Goal: Task Accomplishment & Management: Complete application form

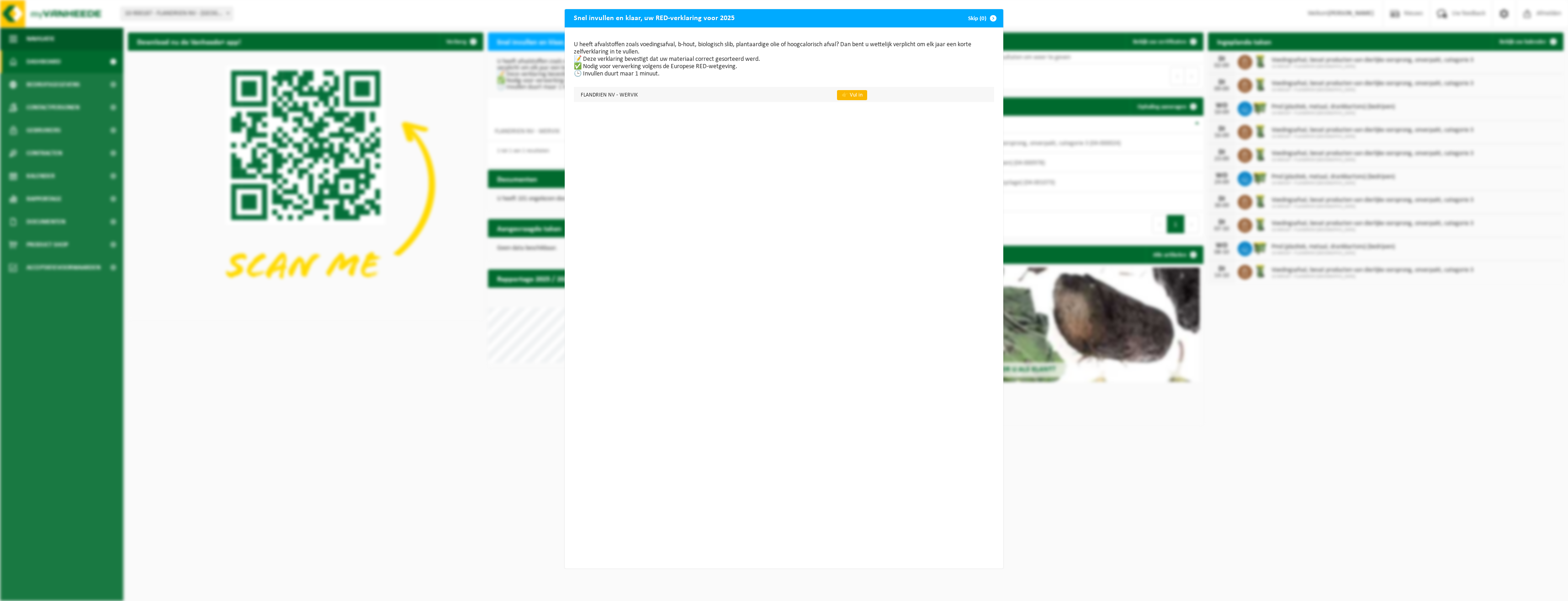
click at [842, 96] on link "👉 Vul in" at bounding box center [853, 94] width 30 height 10
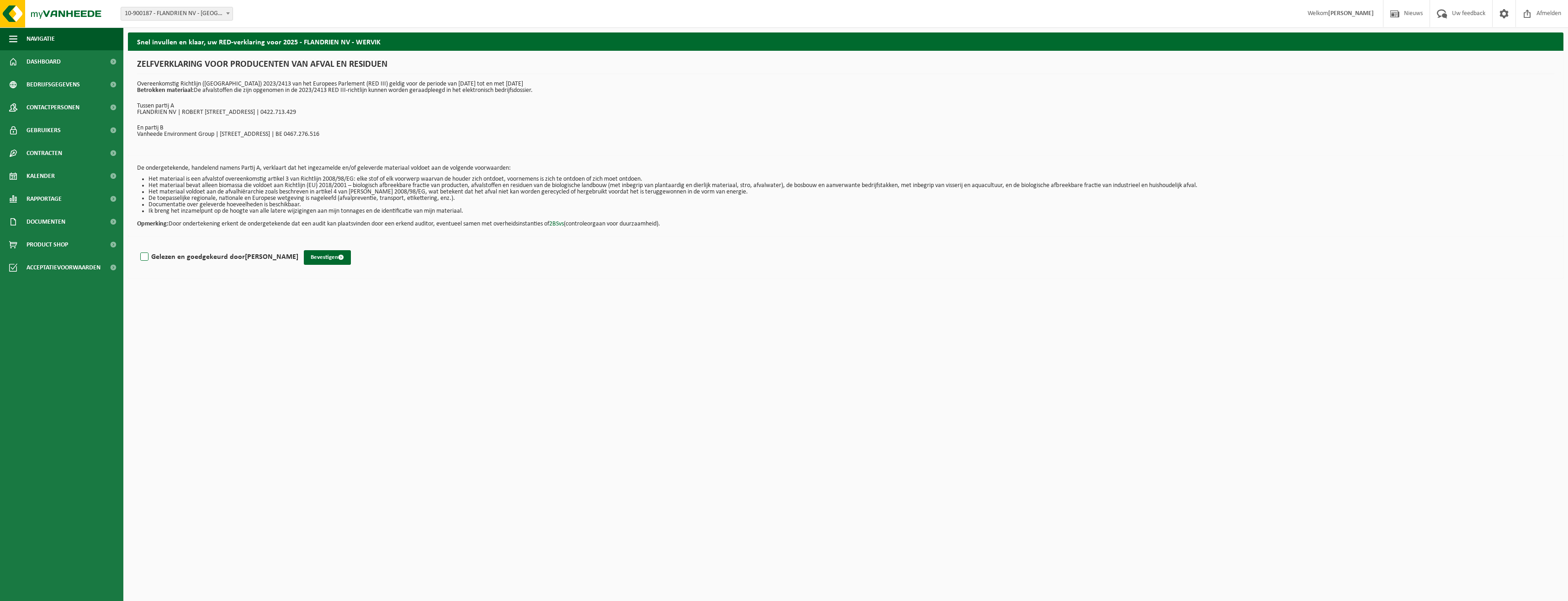
click at [144, 256] on label "Gelezen en goedgekeurd door David Cloet" at bounding box center [219, 256] width 160 height 13
click at [298, 246] on input "Gelezen en goedgekeurd door David Cloet" at bounding box center [298, 245] width 1 height 1
checkbox input "true"
click at [310, 256] on button "Bevestigen" at bounding box center [327, 257] width 47 height 14
